Goal: Task Accomplishment & Management: Use online tool/utility

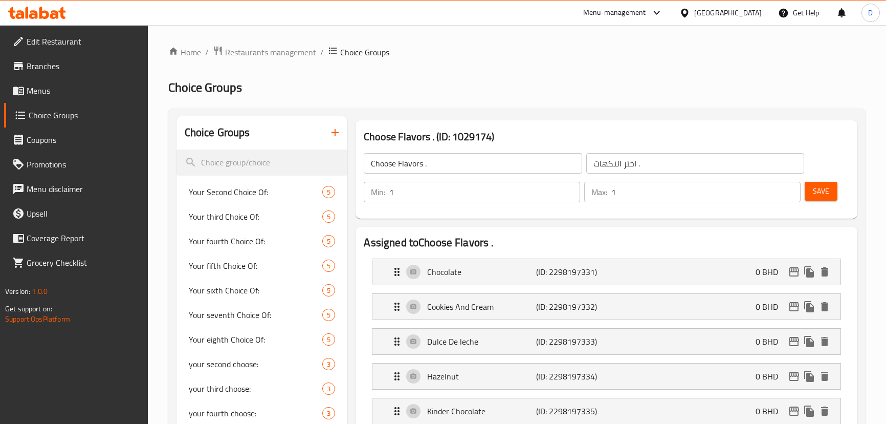
scroll to position [9, 0]
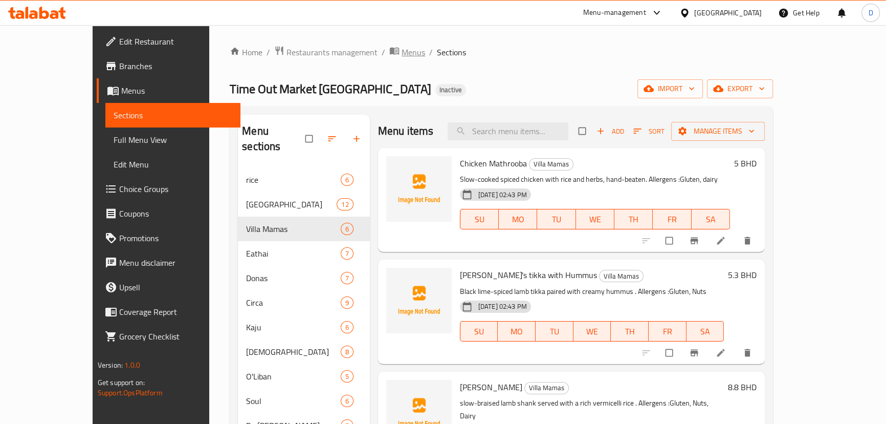
click at [389, 52] on icon "breadcrumb" at bounding box center [394, 51] width 10 height 10
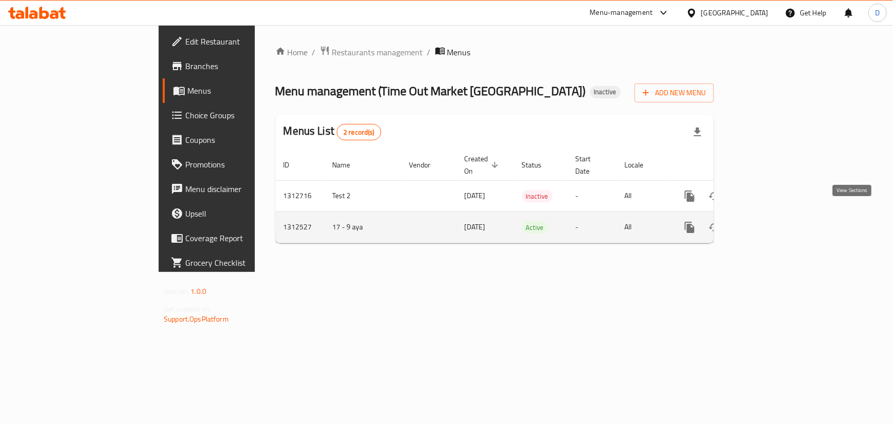
click at [769, 221] on icon "enhanced table" at bounding box center [763, 227] width 12 height 12
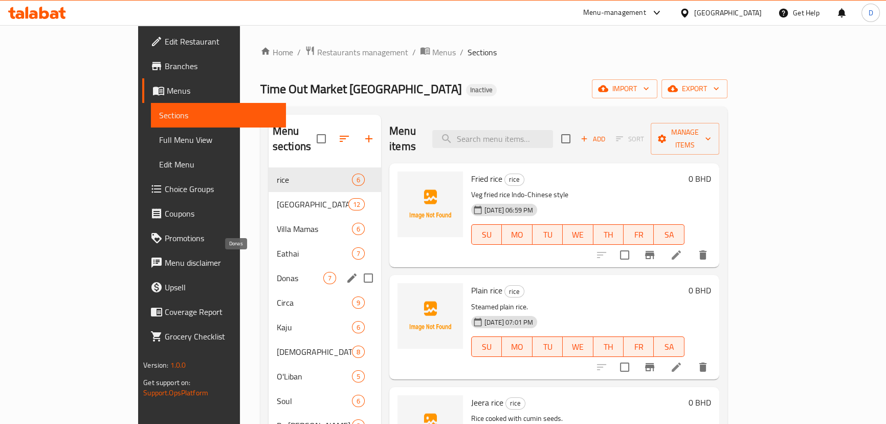
click at [277, 272] on span "Donas" at bounding box center [300, 278] width 47 height 12
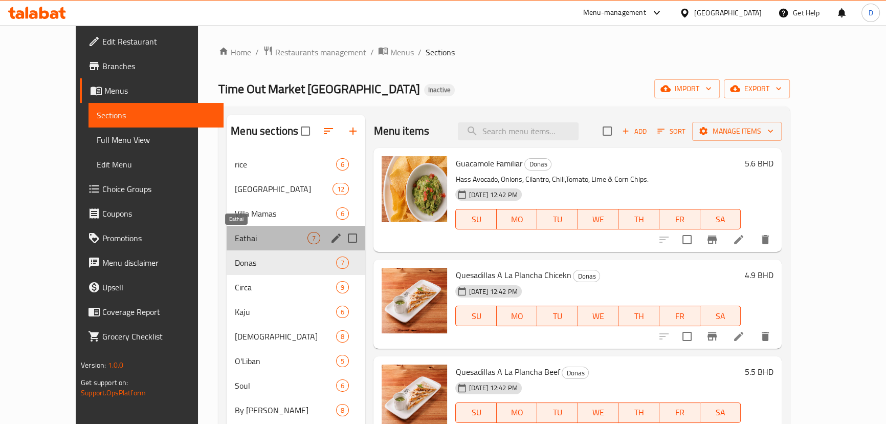
click at [235, 236] on span "Eathai" at bounding box center [271, 238] width 73 height 12
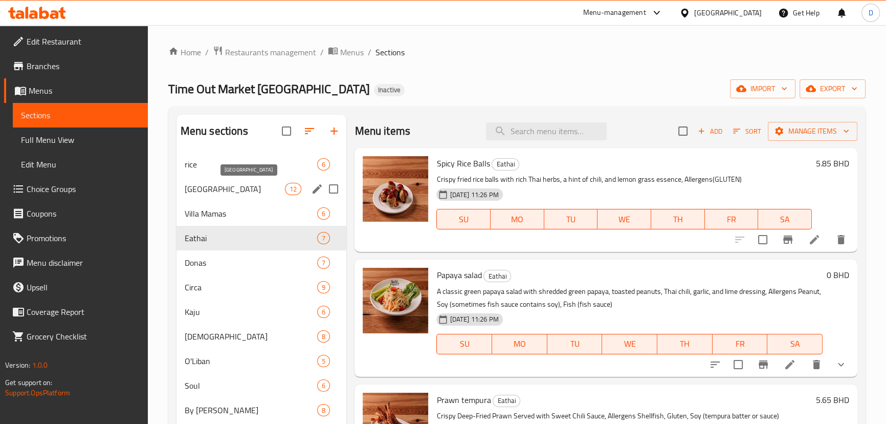
click at [204, 191] on span "[GEOGRAPHIC_DATA]" at bounding box center [235, 189] width 101 height 12
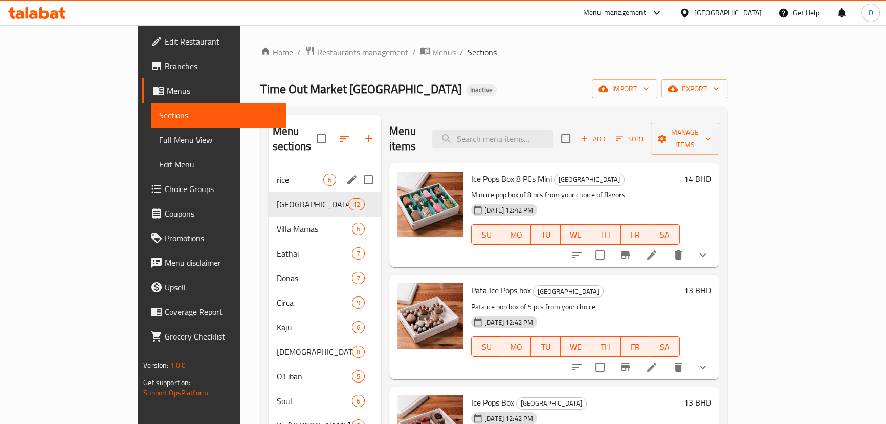
click at [269, 171] on div "rice 6" at bounding box center [325, 179] width 113 height 25
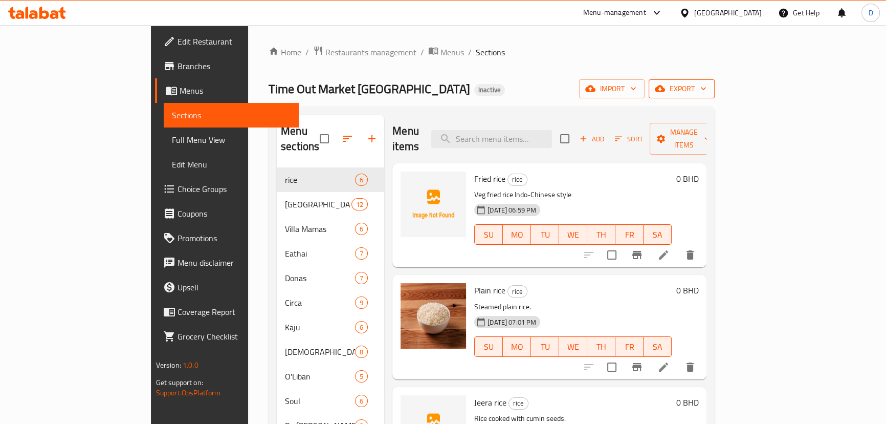
click at [665, 90] on icon "button" at bounding box center [660, 88] width 10 height 7
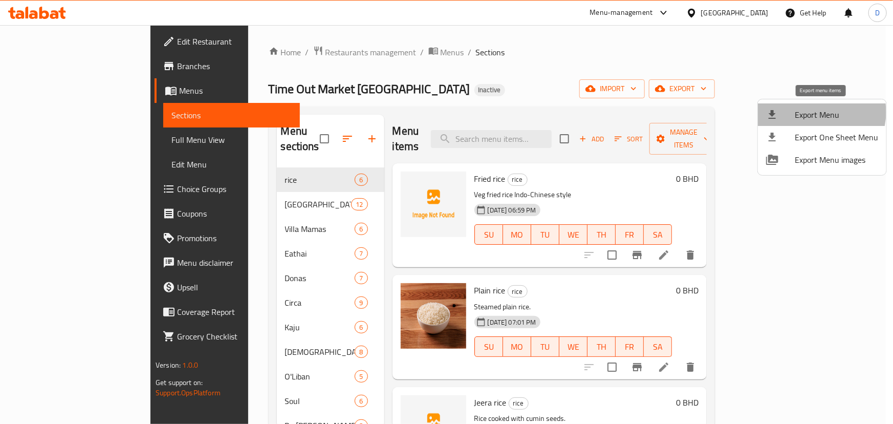
click at [817, 112] on span "Export Menu" at bounding box center [835, 114] width 83 height 12
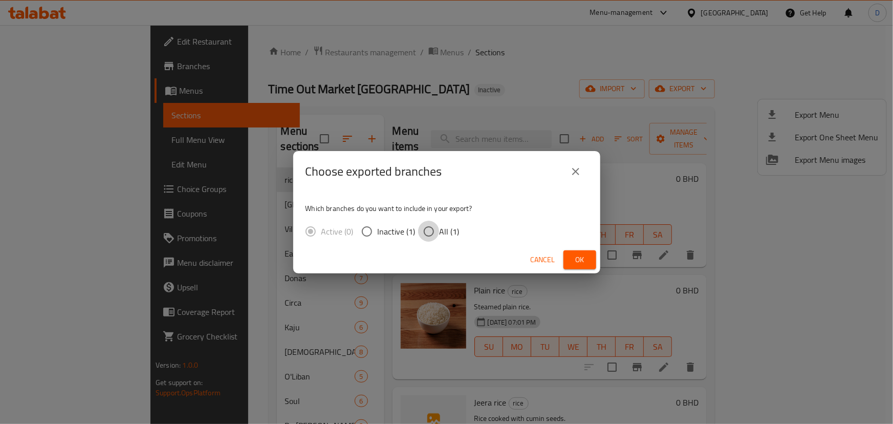
click at [423, 232] on input "All (1)" at bounding box center [428, 230] width 21 height 21
radio input "true"
click at [578, 262] on span "Ok" at bounding box center [579, 259] width 16 height 13
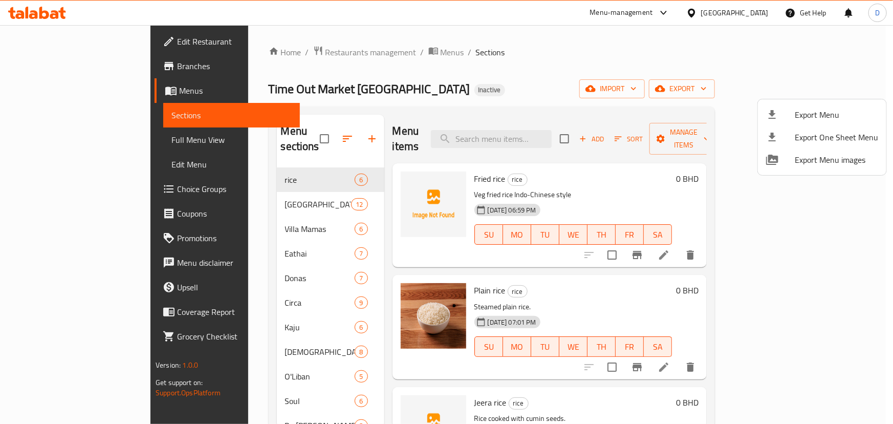
click at [449, 166] on div at bounding box center [446, 212] width 893 height 424
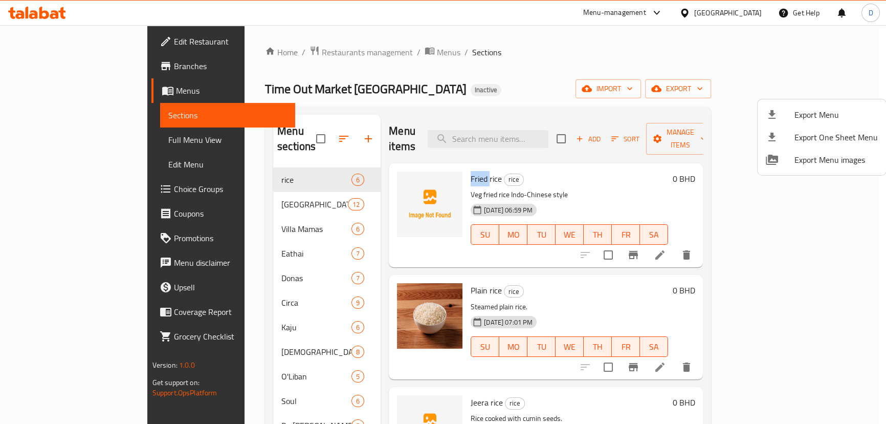
click at [471, 171] on span "Fried rice" at bounding box center [486, 178] width 31 height 15
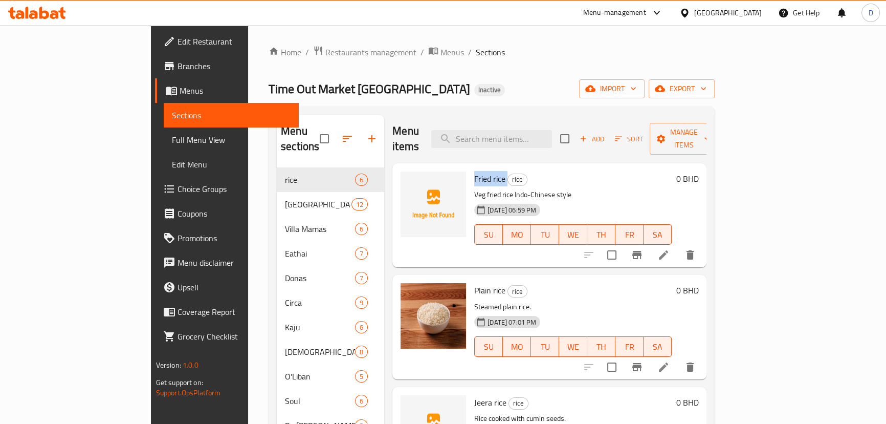
click at [474, 171] on span "Fried rice" at bounding box center [489, 178] width 31 height 15
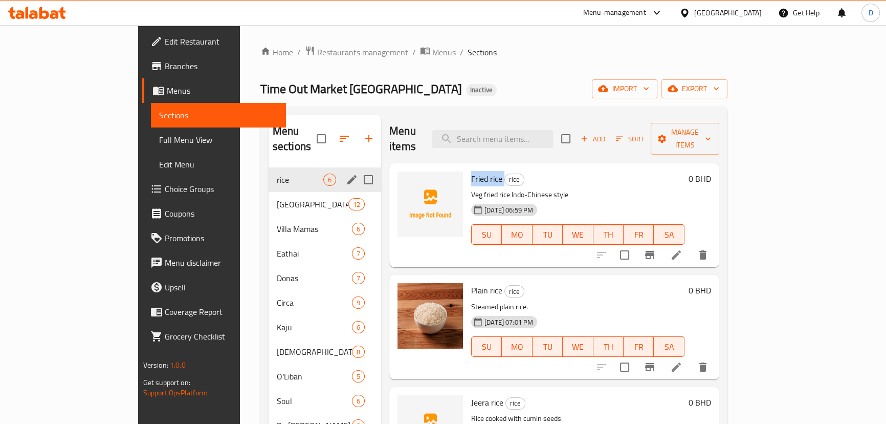
copy h6 "Fried rice"
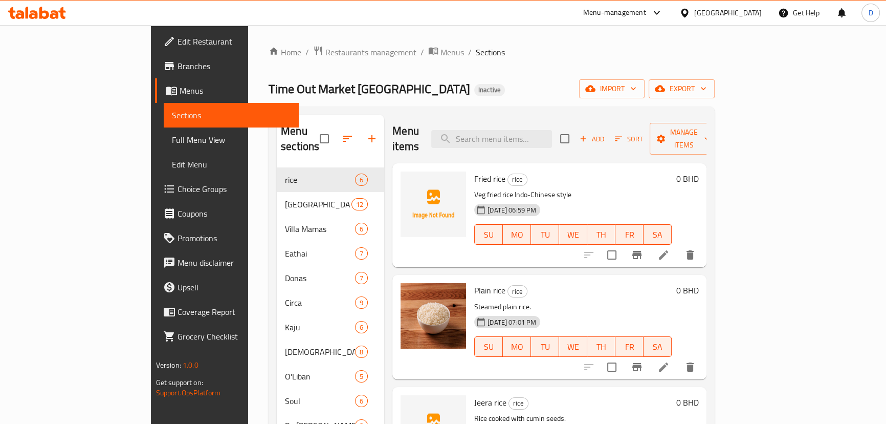
click at [470, 183] on div "Fried rice rice Veg fried rice Indo-Chinese style [DATE] 06:59 PM SU MO TU WE T…" at bounding box center [573, 215] width 206 height 96
click at [474, 188] on p "Veg fried rice Indo-Chinese style" at bounding box center [572, 194] width 197 height 13
copy p "Veg"
click at [410, 181] on icon "upload picture" at bounding box center [415, 185] width 10 height 9
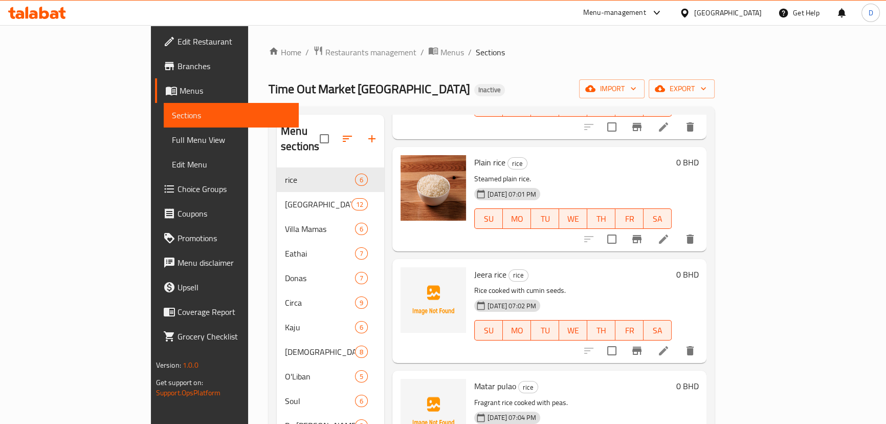
scroll to position [139, 0]
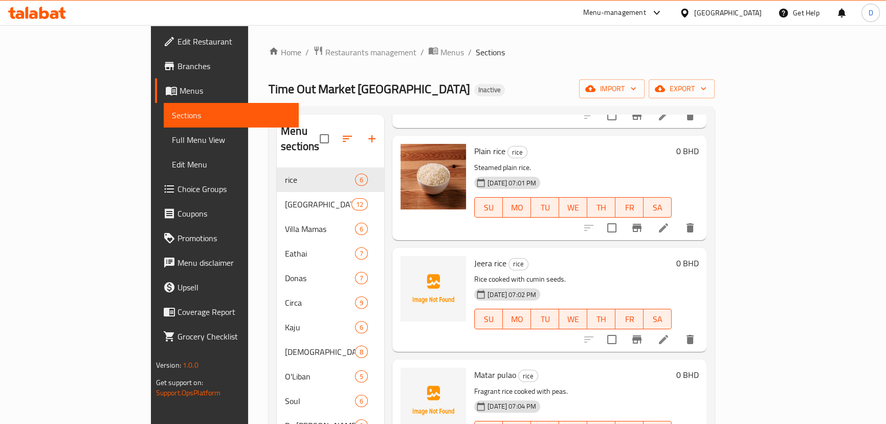
click at [474, 255] on span "Jeera rice" at bounding box center [490, 262] width 32 height 15
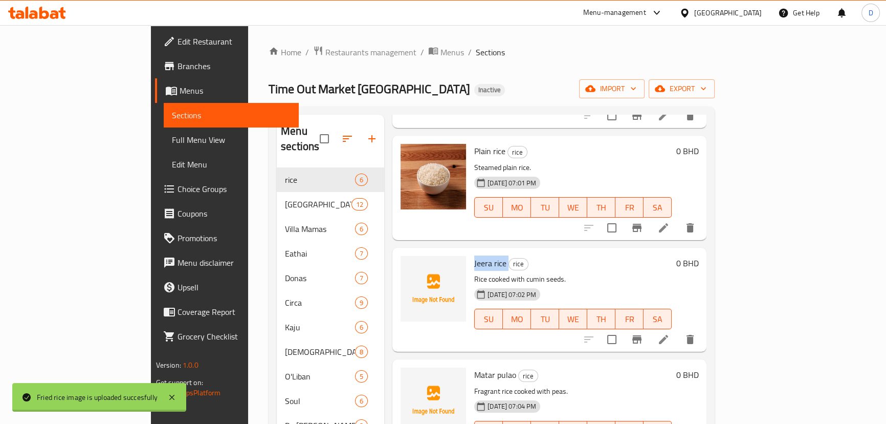
copy h6 "Jeera rice"
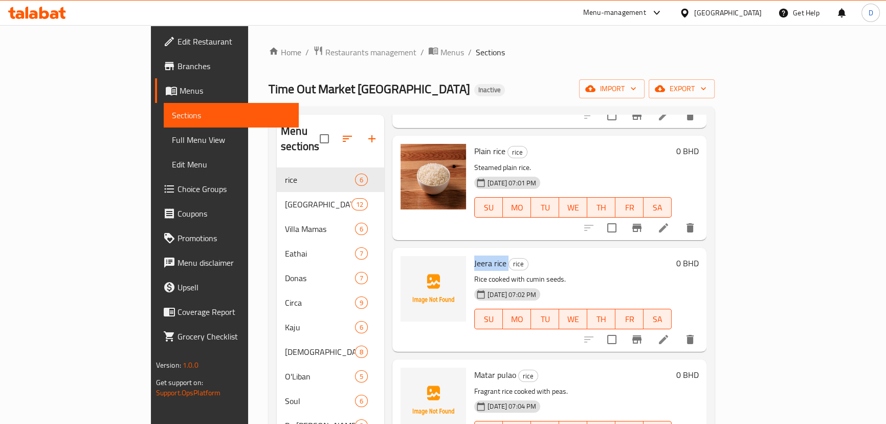
scroll to position [232, 0]
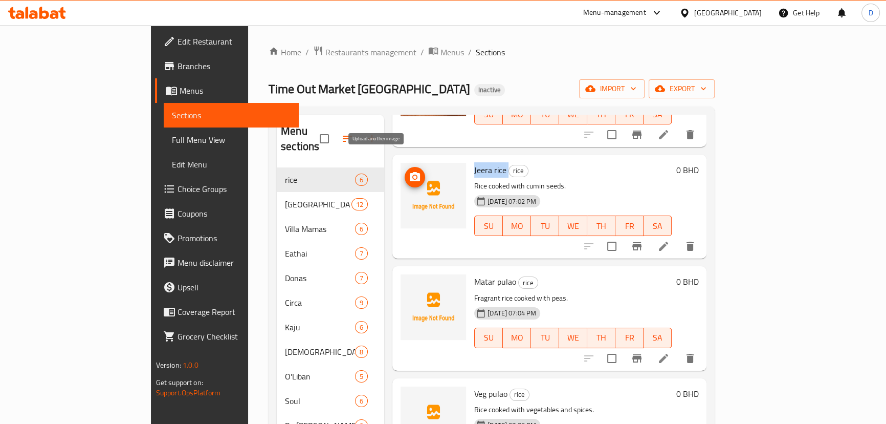
click at [409, 171] on icon "upload picture" at bounding box center [415, 177] width 12 height 12
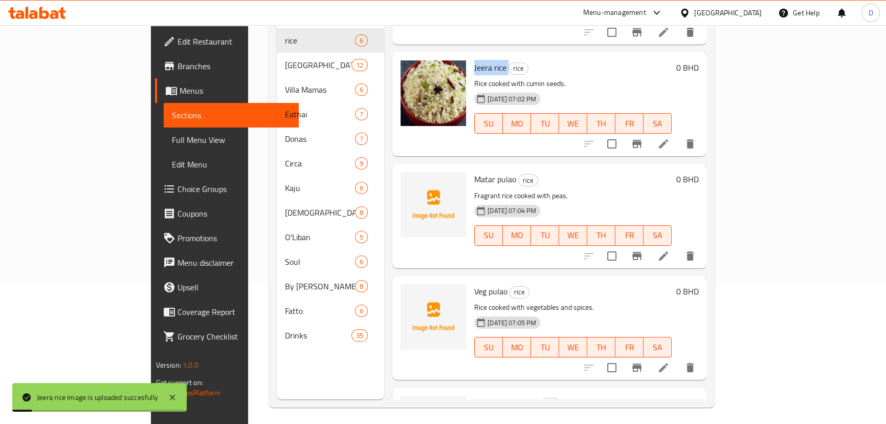
scroll to position [179, 0]
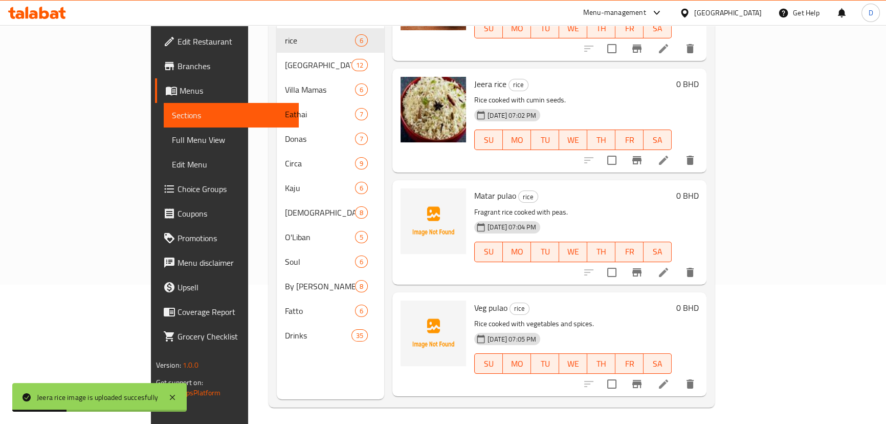
click at [474, 188] on span "Matar pulao" at bounding box center [495, 195] width 42 height 15
copy h6 "Matar pulao"
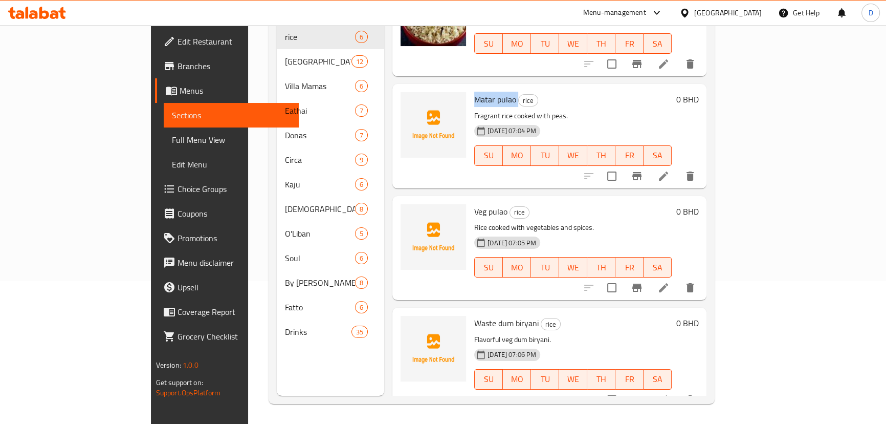
scroll to position [143, 0]
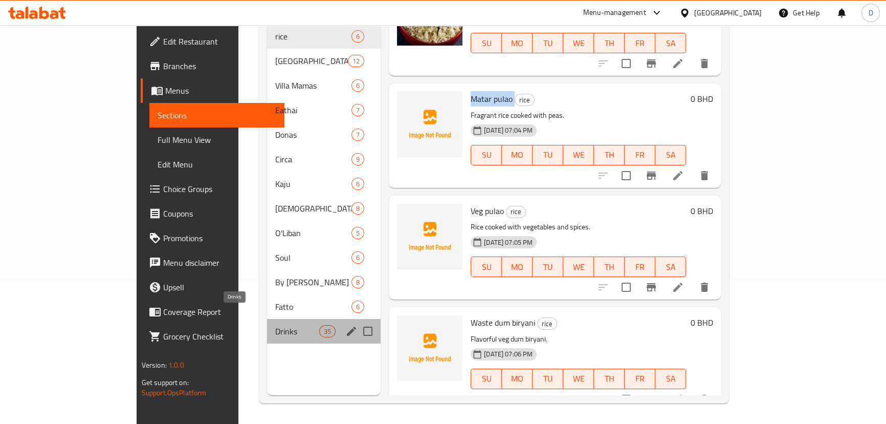
click at [275, 325] on span "Drinks" at bounding box center [296, 331] width 43 height 12
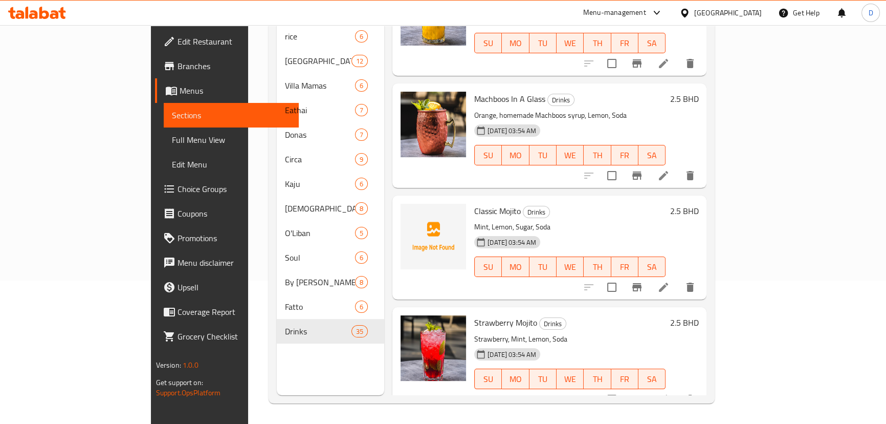
scroll to position [1627, 0]
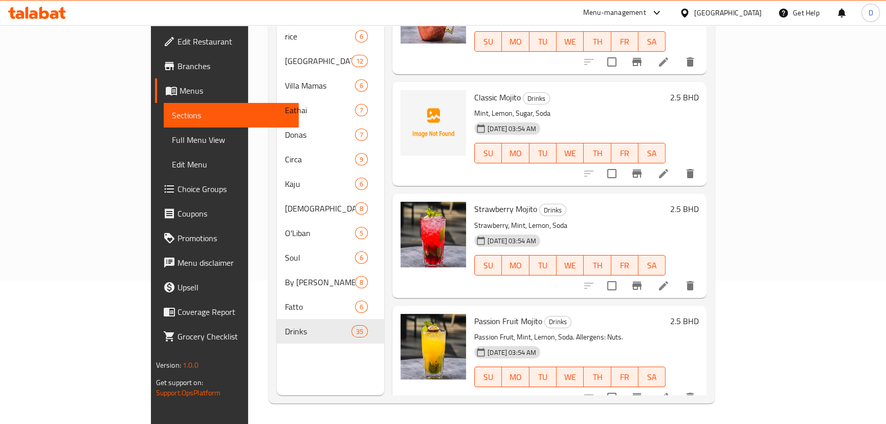
click at [474, 90] on span "Classic Mojito" at bounding box center [497, 97] width 47 height 15
copy h6 "Classic Mojito"
click at [410, 99] on icon "upload picture" at bounding box center [415, 103] width 10 height 9
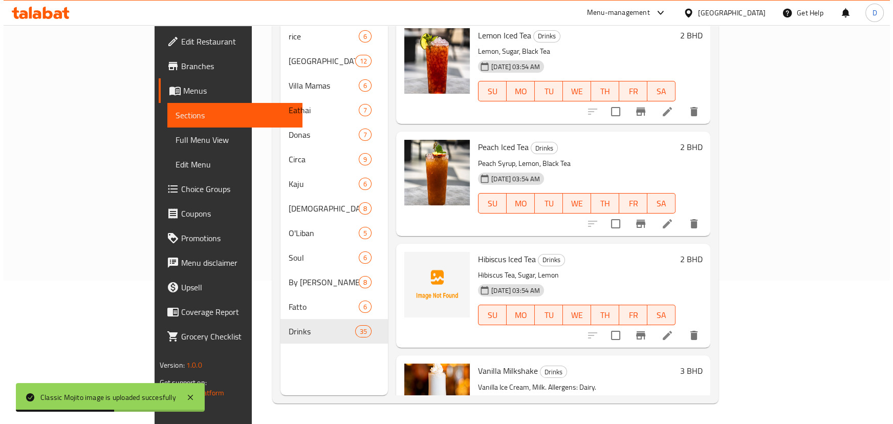
scroll to position [0, 0]
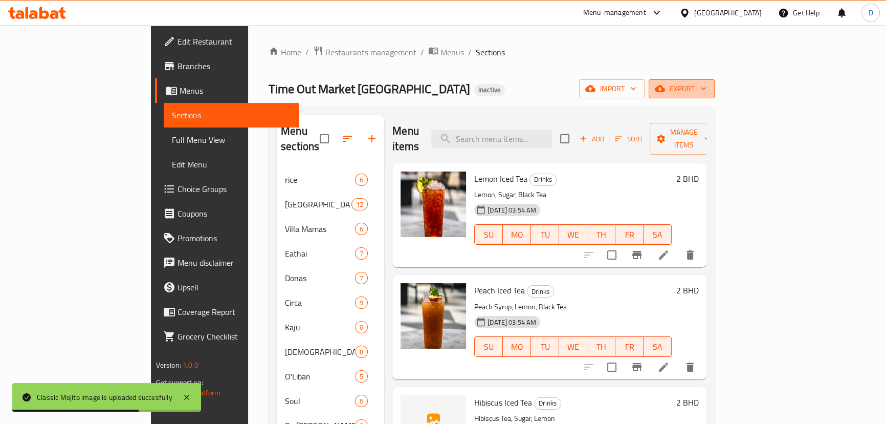
click at [706, 95] on span "export" at bounding box center [682, 88] width 50 height 13
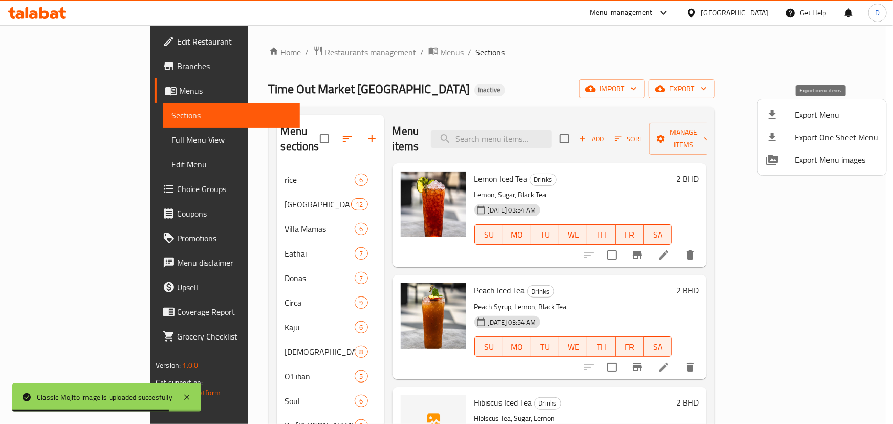
click at [829, 108] on span "Export Menu" at bounding box center [835, 114] width 83 height 12
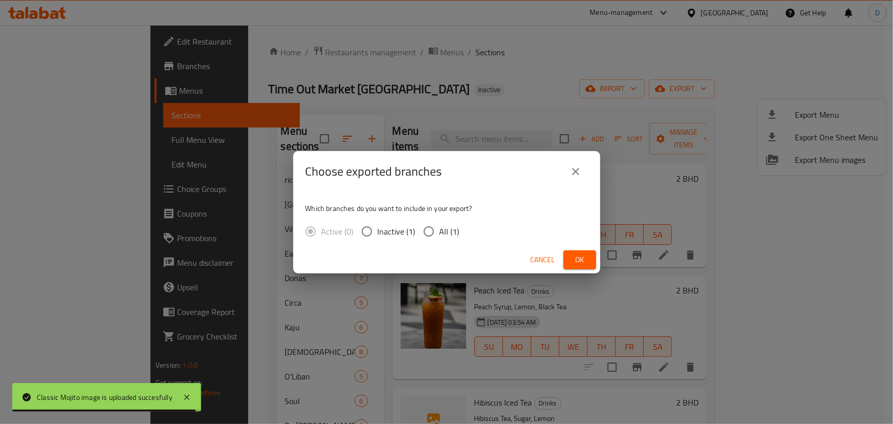
click at [425, 229] on input "All (1)" at bounding box center [428, 230] width 21 height 21
radio input "true"
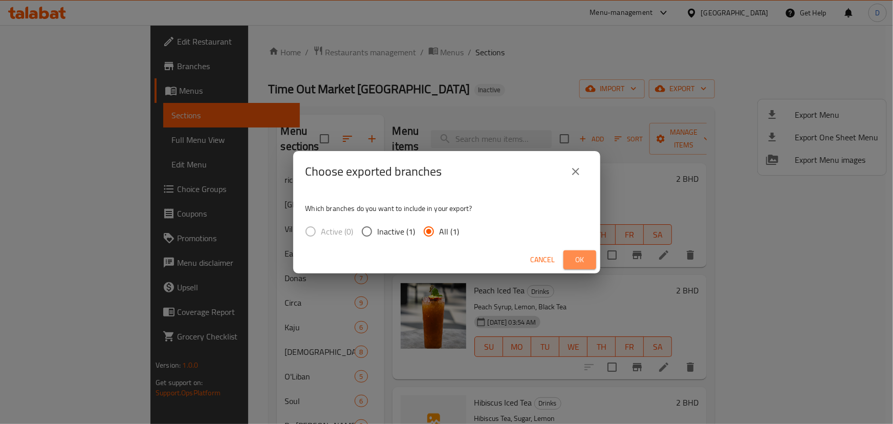
click at [584, 267] on button "Ok" at bounding box center [579, 259] width 33 height 19
